Goal: Information Seeking & Learning: Learn about a topic

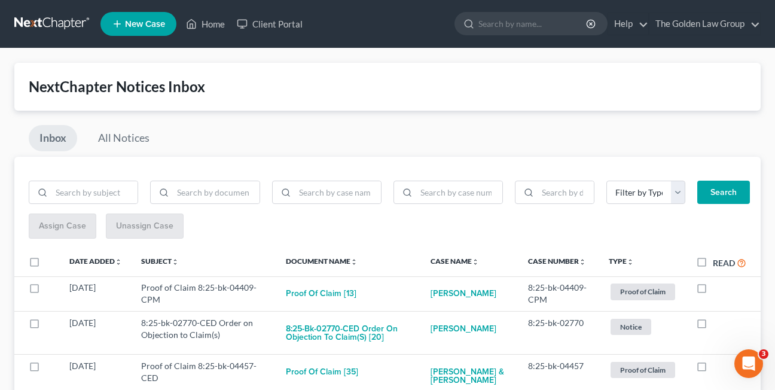
drag, startPoint x: 639, startPoint y: 139, endPoint x: 448, endPoint y: 86, distance: 198.9
click at [639, 139] on div "Inbox All Notices" at bounding box center [387, 141] width 747 height 32
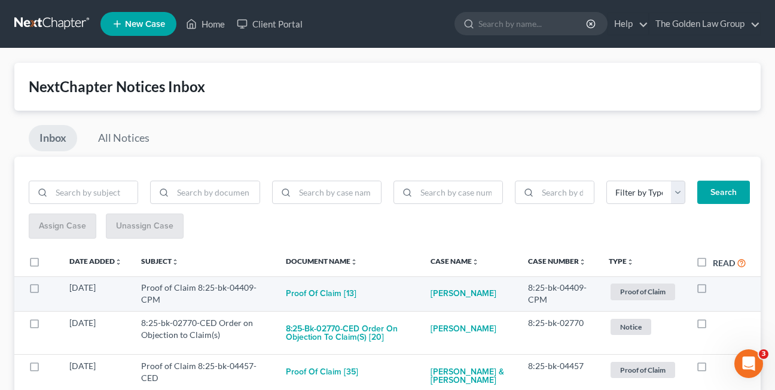
click at [713, 291] on label at bounding box center [713, 291] width 0 height 0
click at [718, 286] on input "checkbox" at bounding box center [722, 286] width 8 height 8
checkbox input "true"
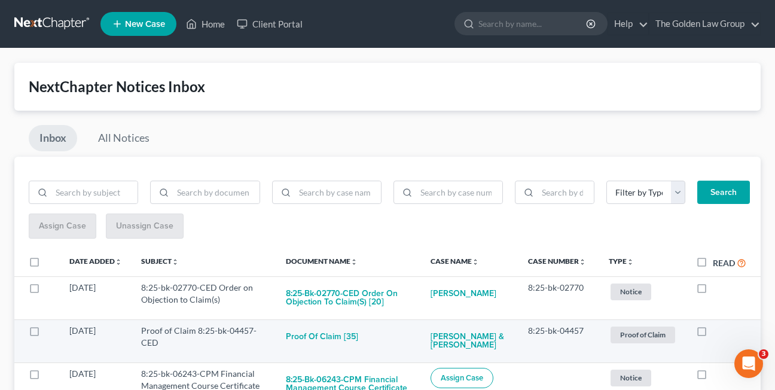
click at [713, 334] on label at bounding box center [713, 334] width 0 height 0
click at [718, 328] on input "checkbox" at bounding box center [722, 329] width 8 height 8
checkbox input "true"
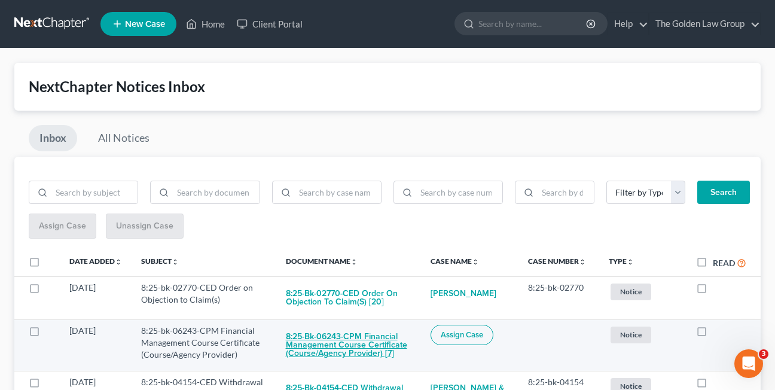
click at [328, 349] on button "8:25-bk-06243-CPM Financial Management Course Certificate (Course/Agency Provid…" at bounding box center [349, 345] width 126 height 41
checkbox input "true"
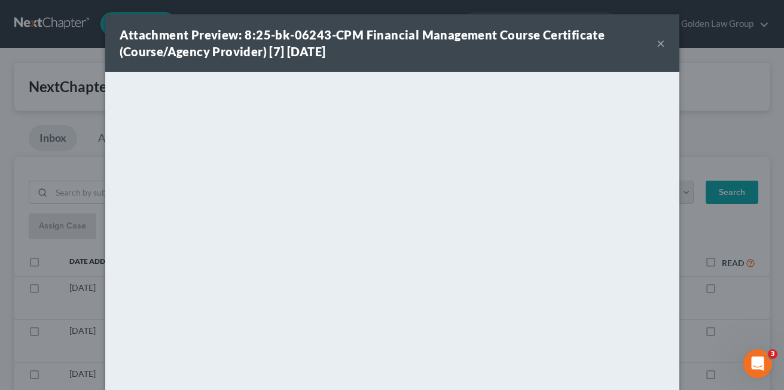
click at [657, 42] on button "×" at bounding box center [661, 43] width 8 height 14
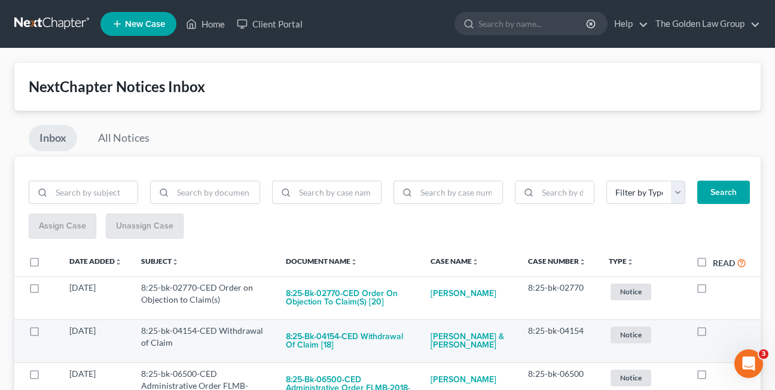
click at [713, 334] on label at bounding box center [713, 334] width 0 height 0
click at [718, 330] on input "checkbox" at bounding box center [722, 329] width 8 height 8
checkbox input "true"
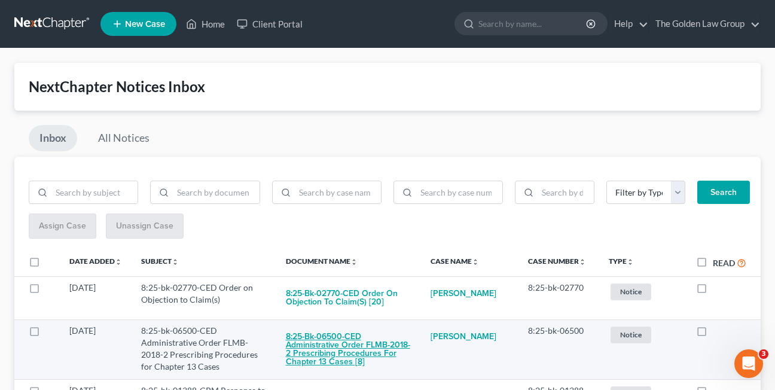
click at [335, 346] on button "8:25-bk-06500-CED Administrative Order FLMB-2018-2 Prescribing Procedures for C…" at bounding box center [349, 349] width 126 height 49
checkbox input "true"
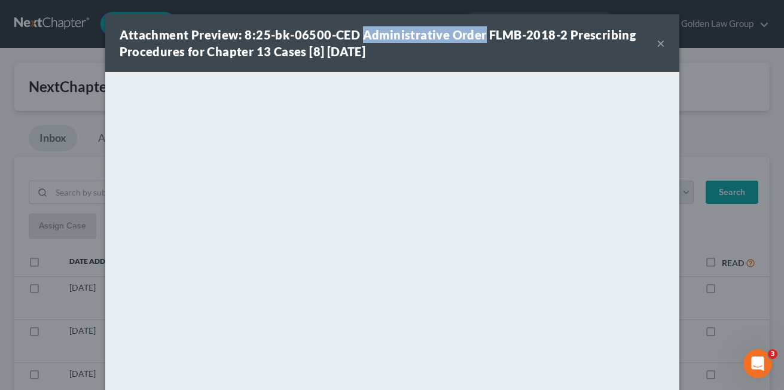
drag, startPoint x: 357, startPoint y: 36, endPoint x: 477, endPoint y: 36, distance: 120.3
click at [477, 36] on strong "Attachment Preview: 8:25-bk-06500-CED Administrative Order FLMB-2018-2 Prescrib…" at bounding box center [378, 43] width 517 height 31
copy strong "Administrative Order"
click at [657, 39] on button "×" at bounding box center [661, 43] width 8 height 14
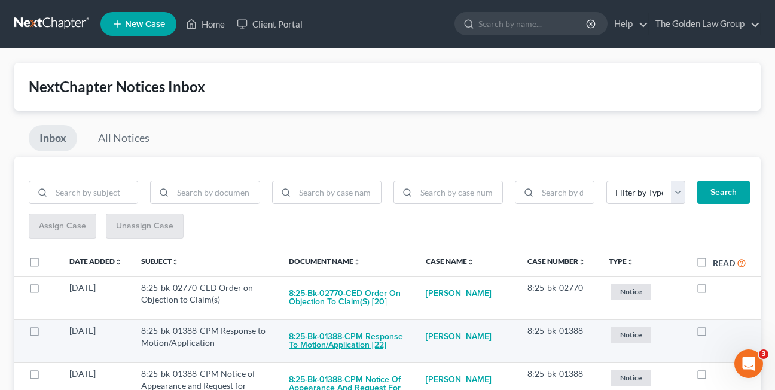
click at [362, 340] on button "8:25-bk-01388-CPM Response to Motion/Application [22]" at bounding box center [347, 341] width 117 height 32
checkbox input "true"
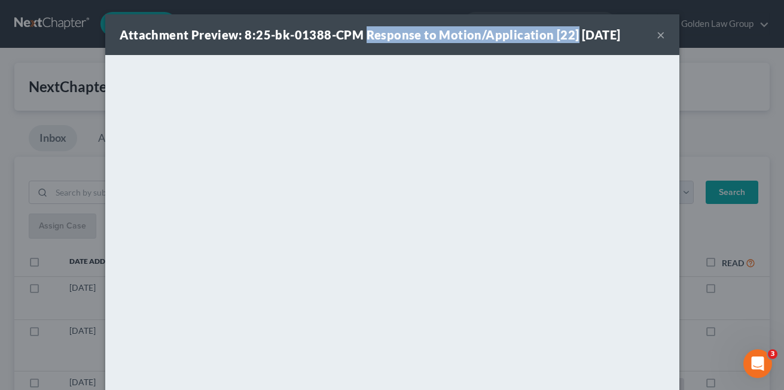
drag, startPoint x: 360, startPoint y: 36, endPoint x: 567, endPoint y: 29, distance: 206.5
click at [567, 29] on strong "Attachment Preview: 8:25-bk-01388-CPM Response to Motion/Application [22] 09/08…" at bounding box center [370, 35] width 501 height 14
copy strong "Response to Motion/Application [22]"
click at [657, 34] on button "×" at bounding box center [661, 35] width 8 height 14
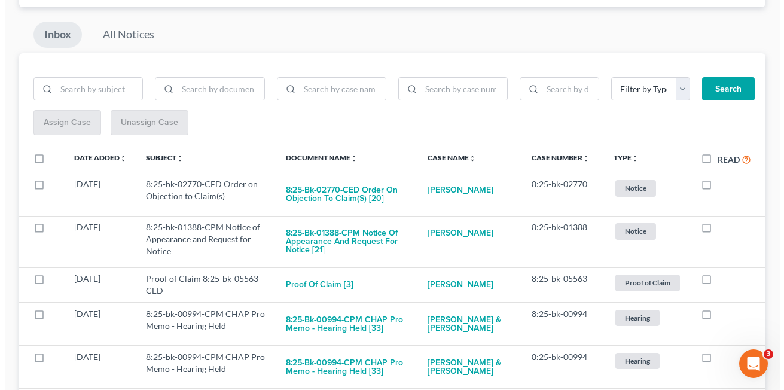
scroll to position [108, 0]
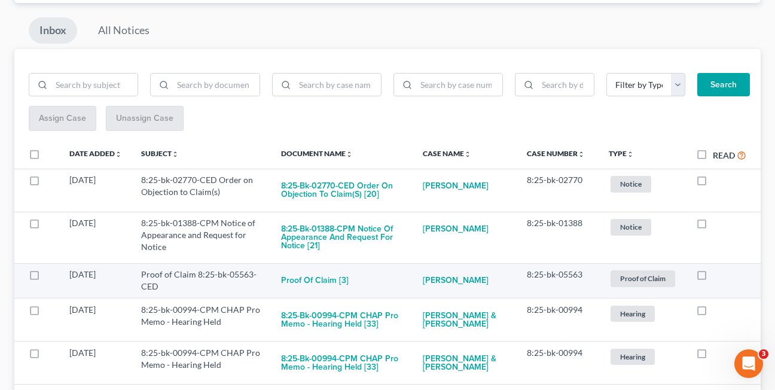
click at [713, 278] on label at bounding box center [713, 278] width 0 height 0
click at [718, 276] on input "checkbox" at bounding box center [722, 273] width 8 height 8
checkbox input "true"
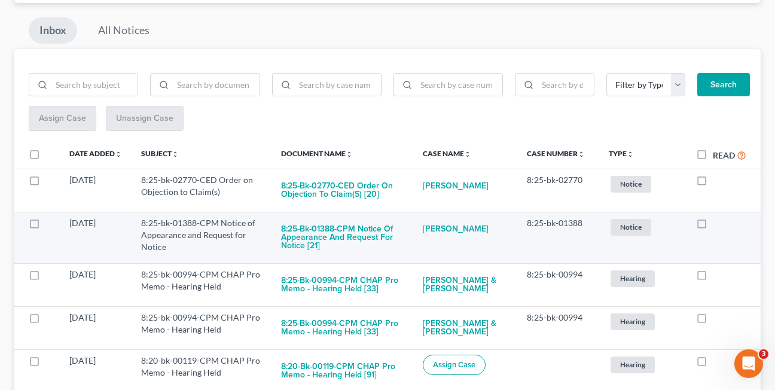
click at [713, 226] on label at bounding box center [713, 226] width 0 height 0
click at [718, 225] on input "checkbox" at bounding box center [722, 221] width 8 height 8
checkbox input "true"
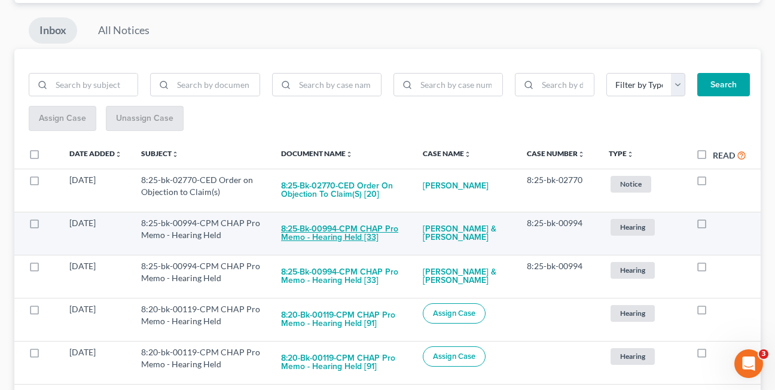
click at [324, 233] on button "8:25-bk-00994-CPM CHAP Pro Memo - Hearing Held [33]" at bounding box center [342, 233] width 123 height 32
checkbox input "true"
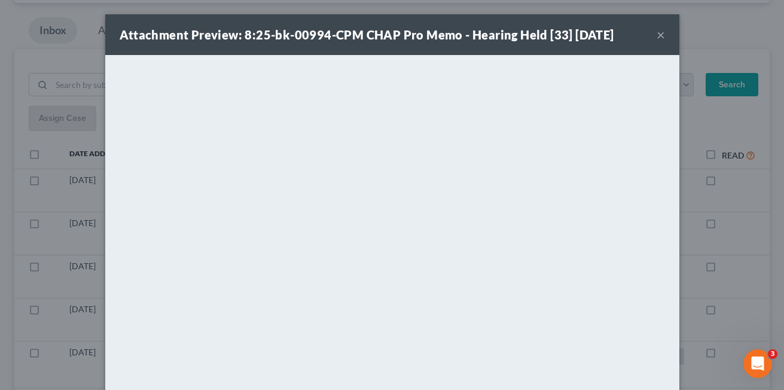
click at [657, 38] on button "×" at bounding box center [661, 35] width 8 height 14
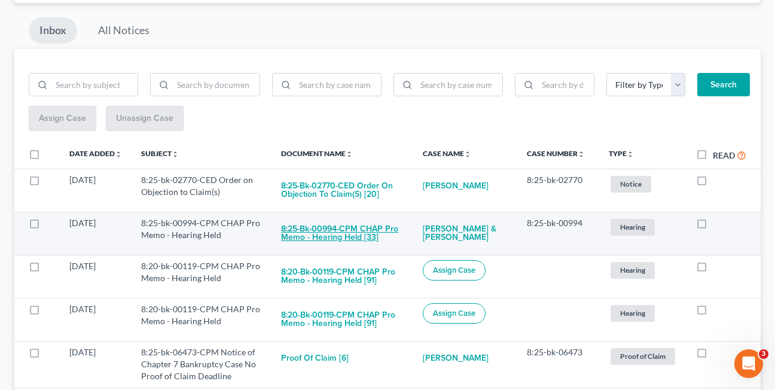
click at [322, 229] on button "8:25-bk-00994-CPM CHAP Pro Memo - Hearing Held [33]" at bounding box center [342, 233] width 123 height 32
checkbox input "true"
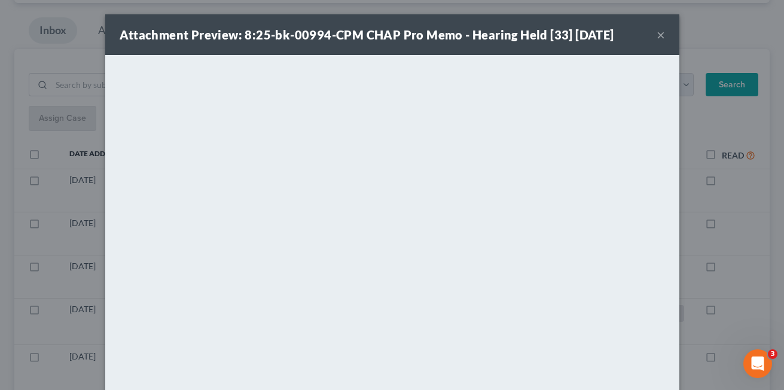
click at [657, 39] on button "×" at bounding box center [661, 35] width 8 height 14
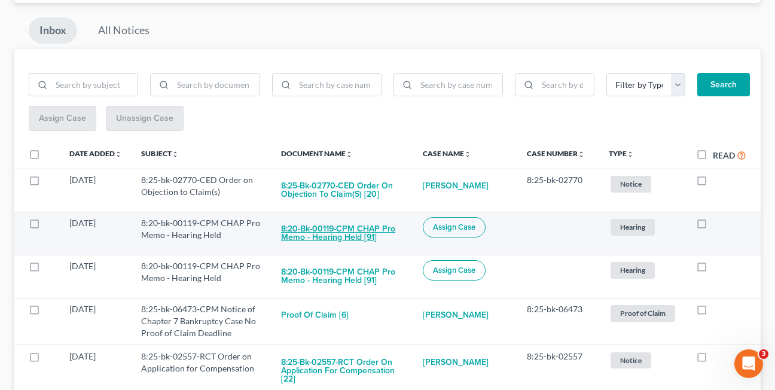
click at [319, 230] on button "8:20-bk-00119-CPM CHAP Pro Memo - Hearing Held [91]" at bounding box center [342, 233] width 123 height 32
checkbox input "true"
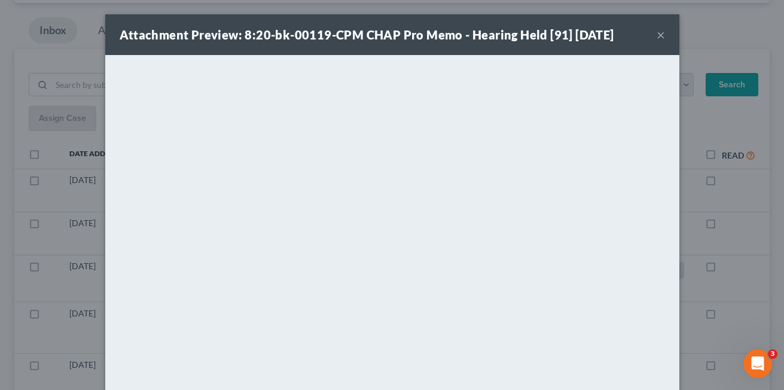
click at [657, 35] on button "×" at bounding box center [661, 35] width 8 height 14
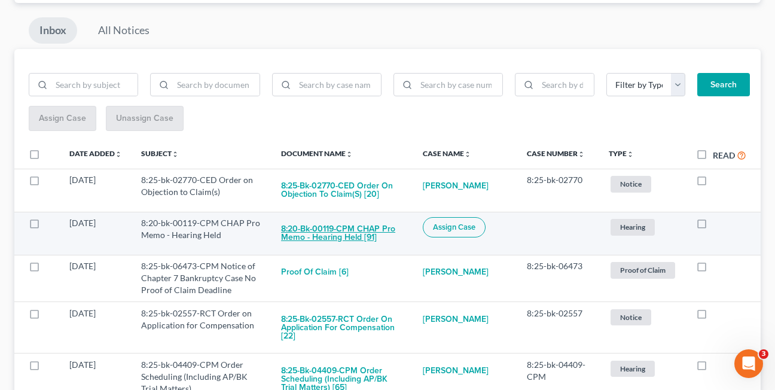
click at [306, 249] on button "8:20-bk-00119-CPM CHAP Pro Memo - Hearing Held [91]" at bounding box center [342, 233] width 123 height 32
checkbox input "true"
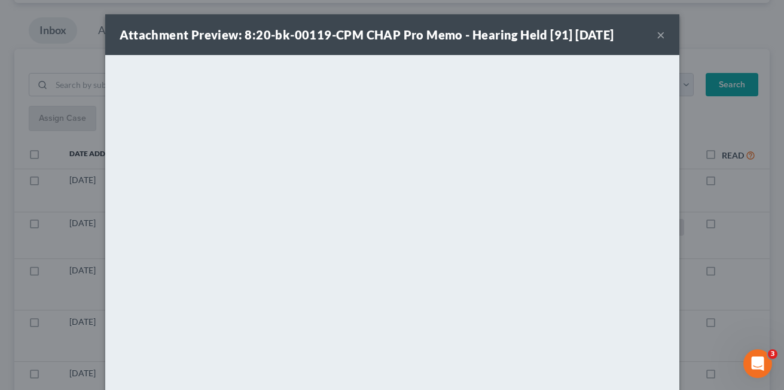
click at [657, 31] on button "×" at bounding box center [661, 35] width 8 height 14
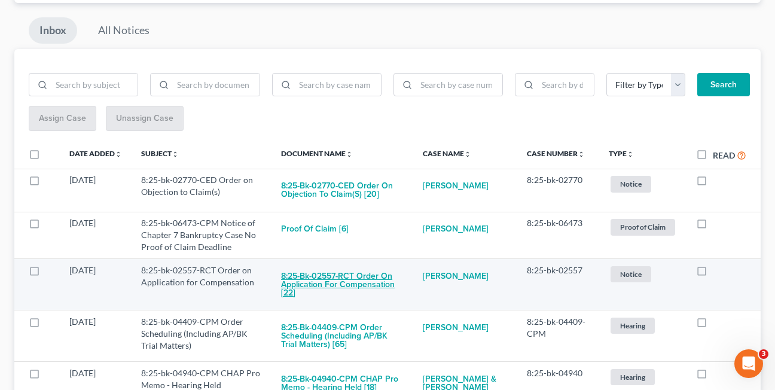
click at [358, 291] on button "8:25-bk-02557-RCT Order on Application for Compensation [22]" at bounding box center [342, 284] width 123 height 41
checkbox input "true"
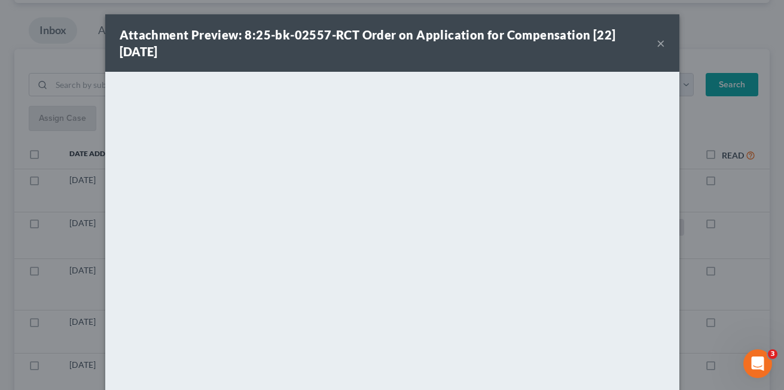
click at [658, 42] on button "×" at bounding box center [661, 43] width 8 height 14
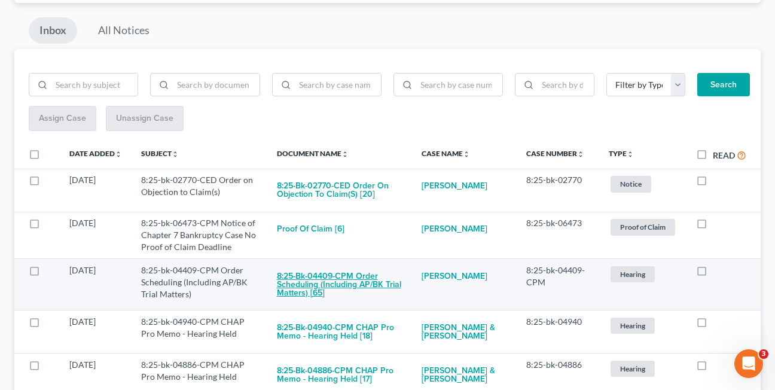
click at [310, 279] on button "8:25-bk-04409-CPM Order Scheduling (Including AP/BK Trial Matters) [65]" at bounding box center [340, 284] width 126 height 41
checkbox input "true"
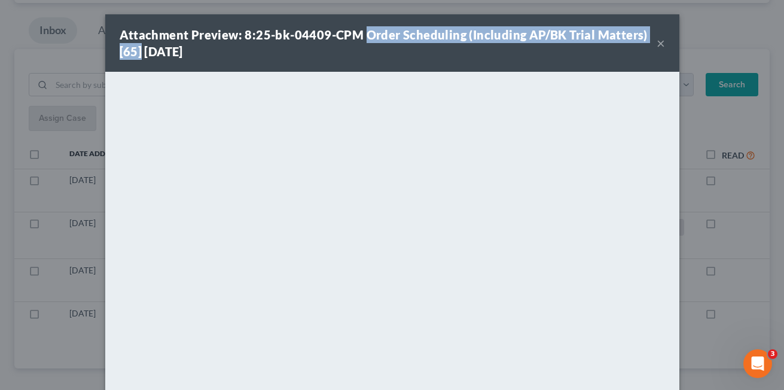
drag, startPoint x: 360, startPoint y: 37, endPoint x: 138, endPoint y: 60, distance: 223.7
click at [138, 60] on div "Attachment Preview: 8:25-bk-04409-CPM Order Scheduling (Including AP/BK Trial M…" at bounding box center [392, 42] width 574 height 57
copy strong "Order Scheduling (Including AP/BK Trial Matters) [65]"
click at [657, 44] on button "×" at bounding box center [661, 43] width 8 height 14
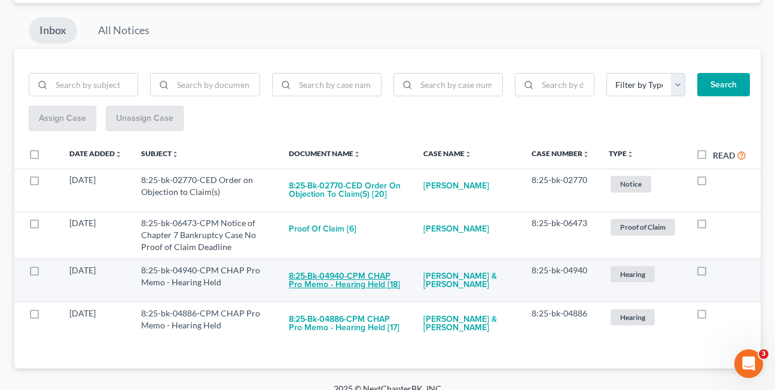
click at [349, 275] on button "8:25-bk-04940-CPM CHAP Pro Memo - Hearing Held [18]" at bounding box center [346, 280] width 115 height 32
checkbox input "true"
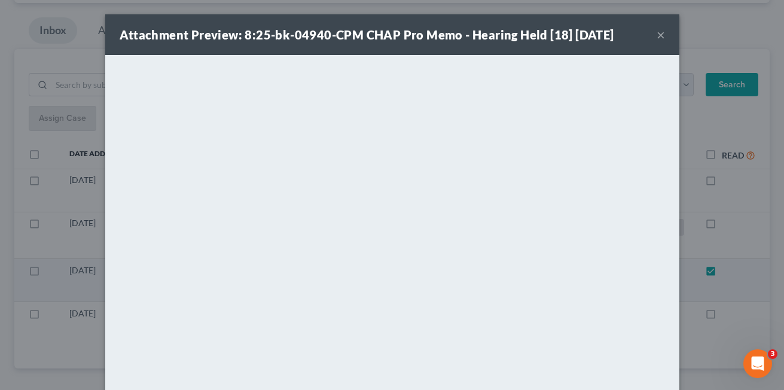
scroll to position [79, 0]
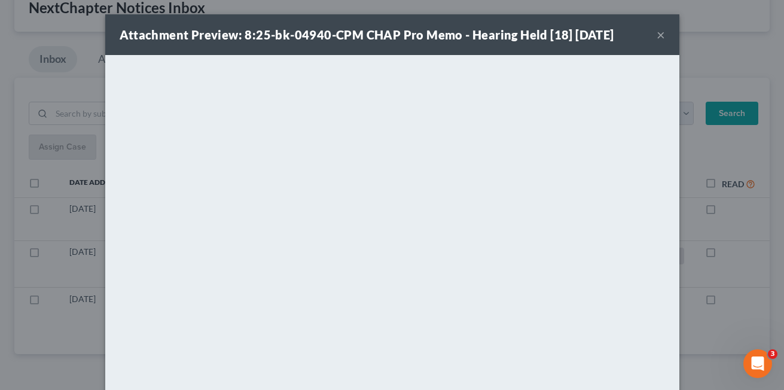
click at [657, 36] on button "×" at bounding box center [661, 35] width 8 height 14
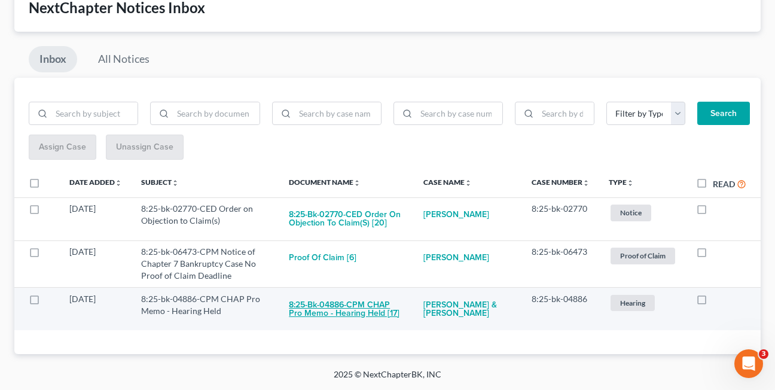
click at [327, 314] on button "8:25-bk-04886-CPM CHAP Pro Memo - Hearing Held [17]" at bounding box center [346, 309] width 115 height 32
checkbox input "true"
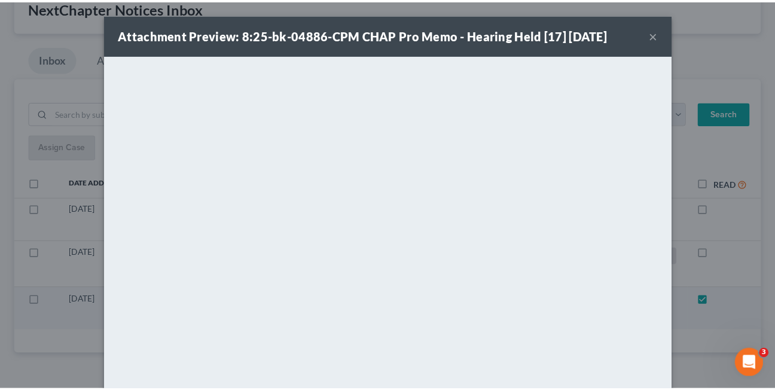
scroll to position [36, 0]
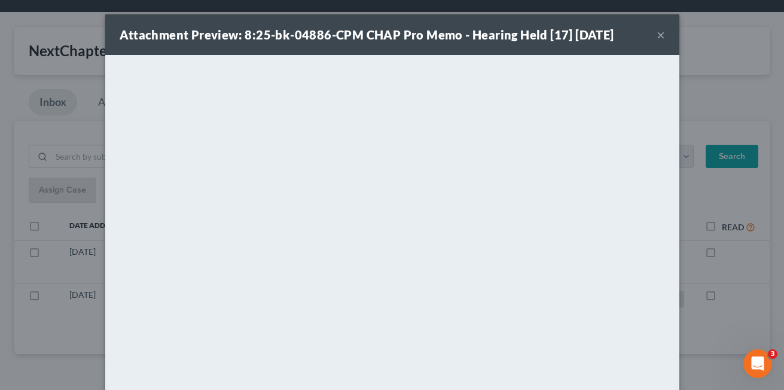
click at [657, 34] on button "×" at bounding box center [661, 35] width 8 height 14
